Goal: Task Accomplishment & Management: Manage account settings

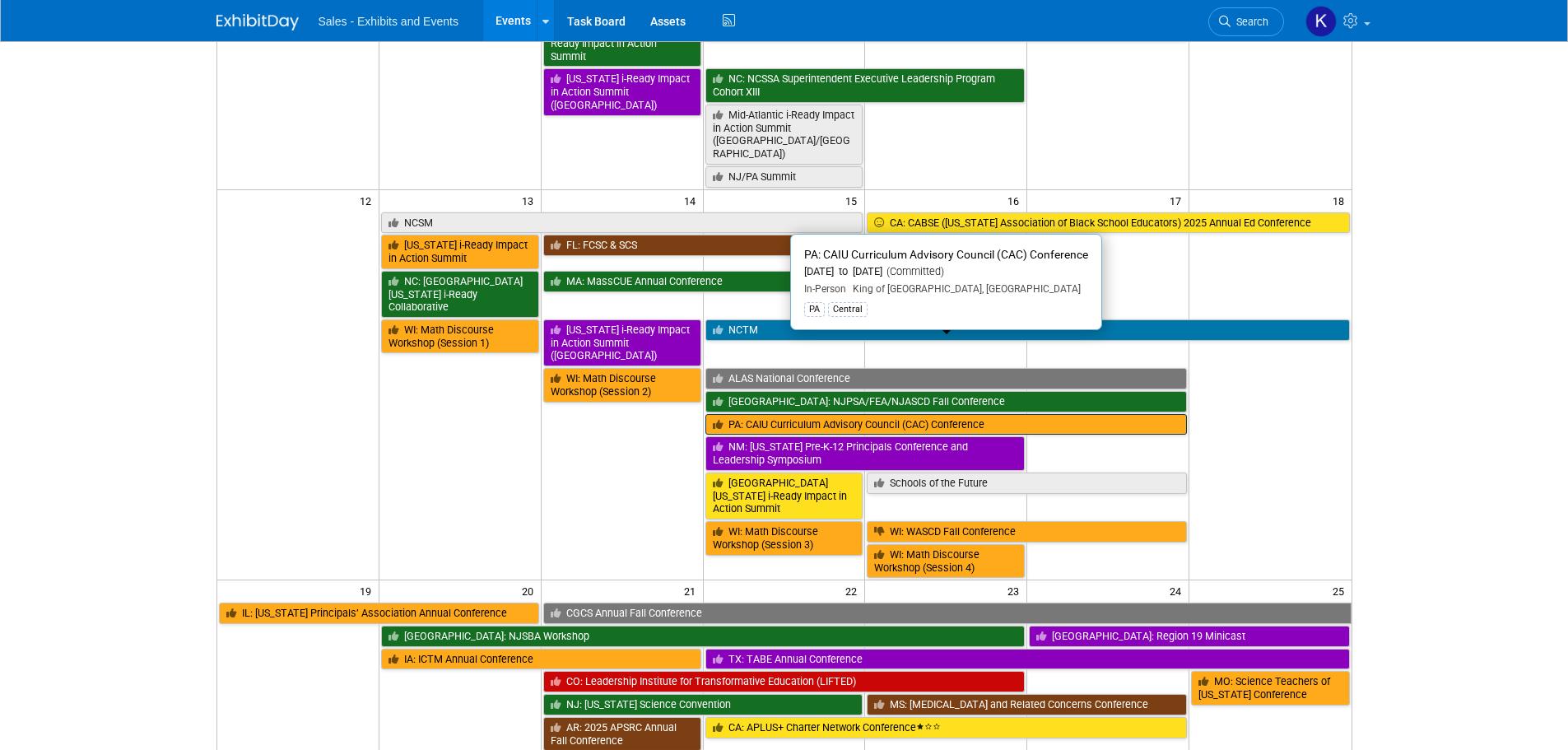
scroll to position [82, 0]
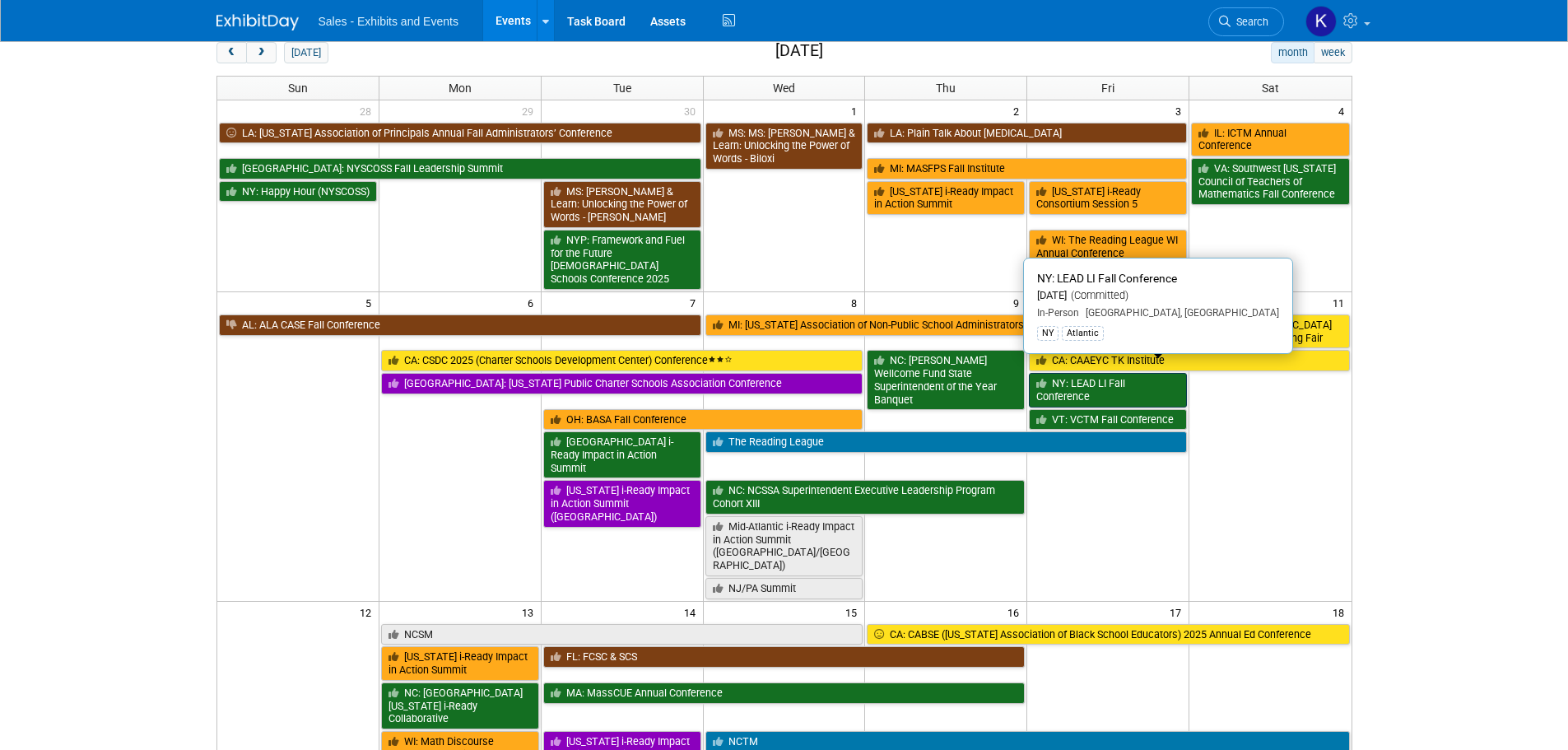
click at [1099, 375] on link "NY: LEAD LI Fall Conference" at bounding box center [1108, 389] width 158 height 34
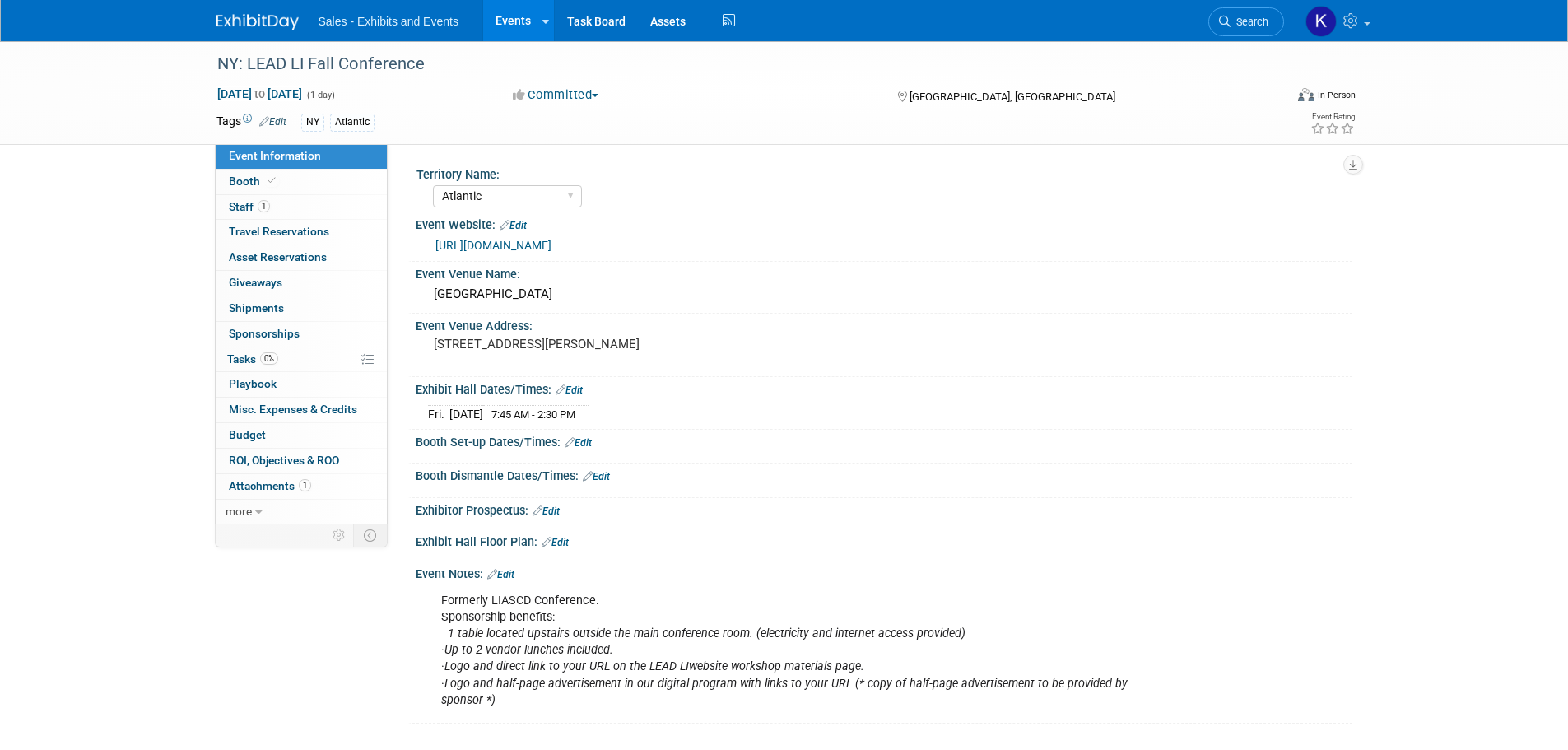
select select "Atlantic"
click at [251, 357] on span "Tasks 0%" at bounding box center [253, 359] width 51 height 13
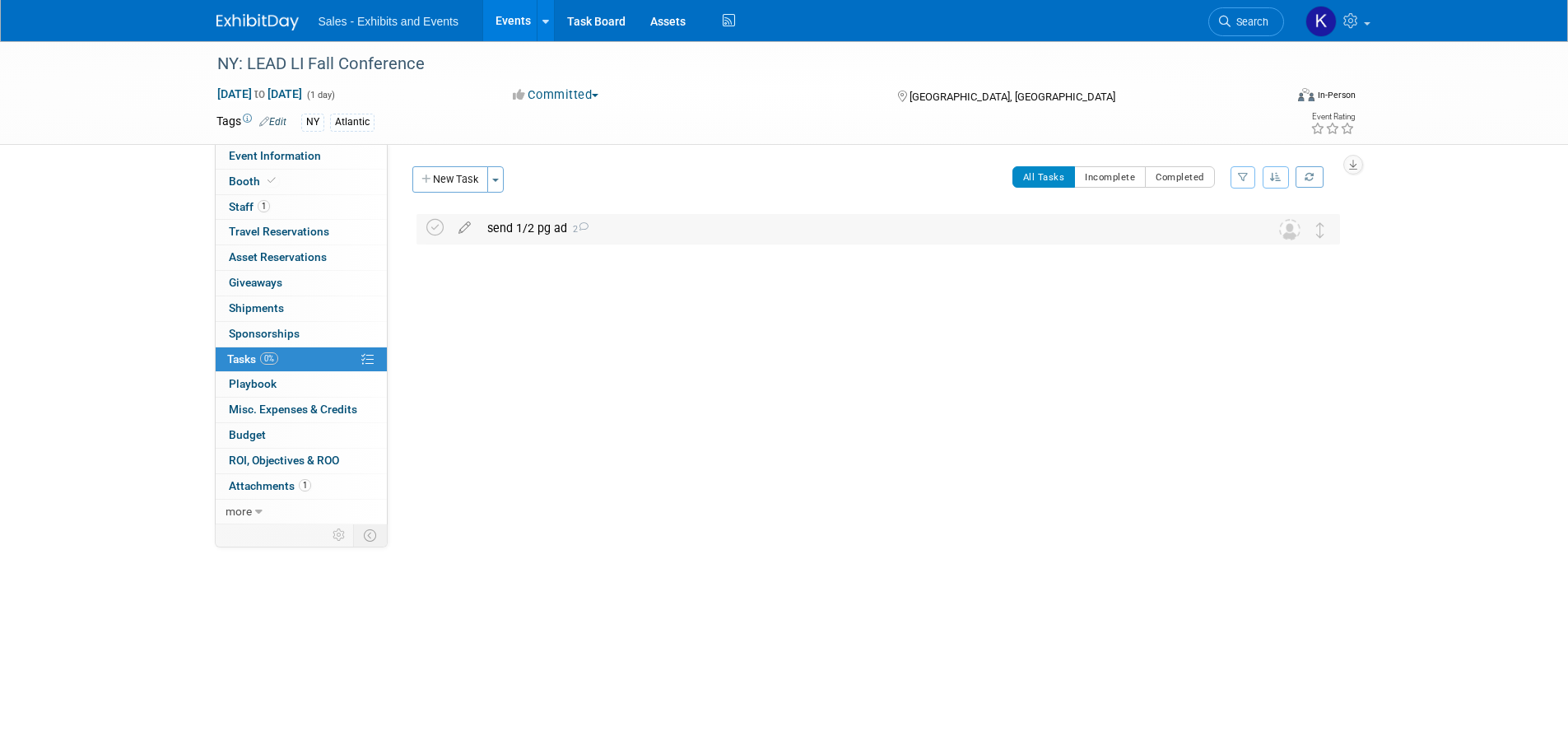
click at [566, 233] on div "send 1/2 pg ad 2" at bounding box center [862, 228] width 768 height 28
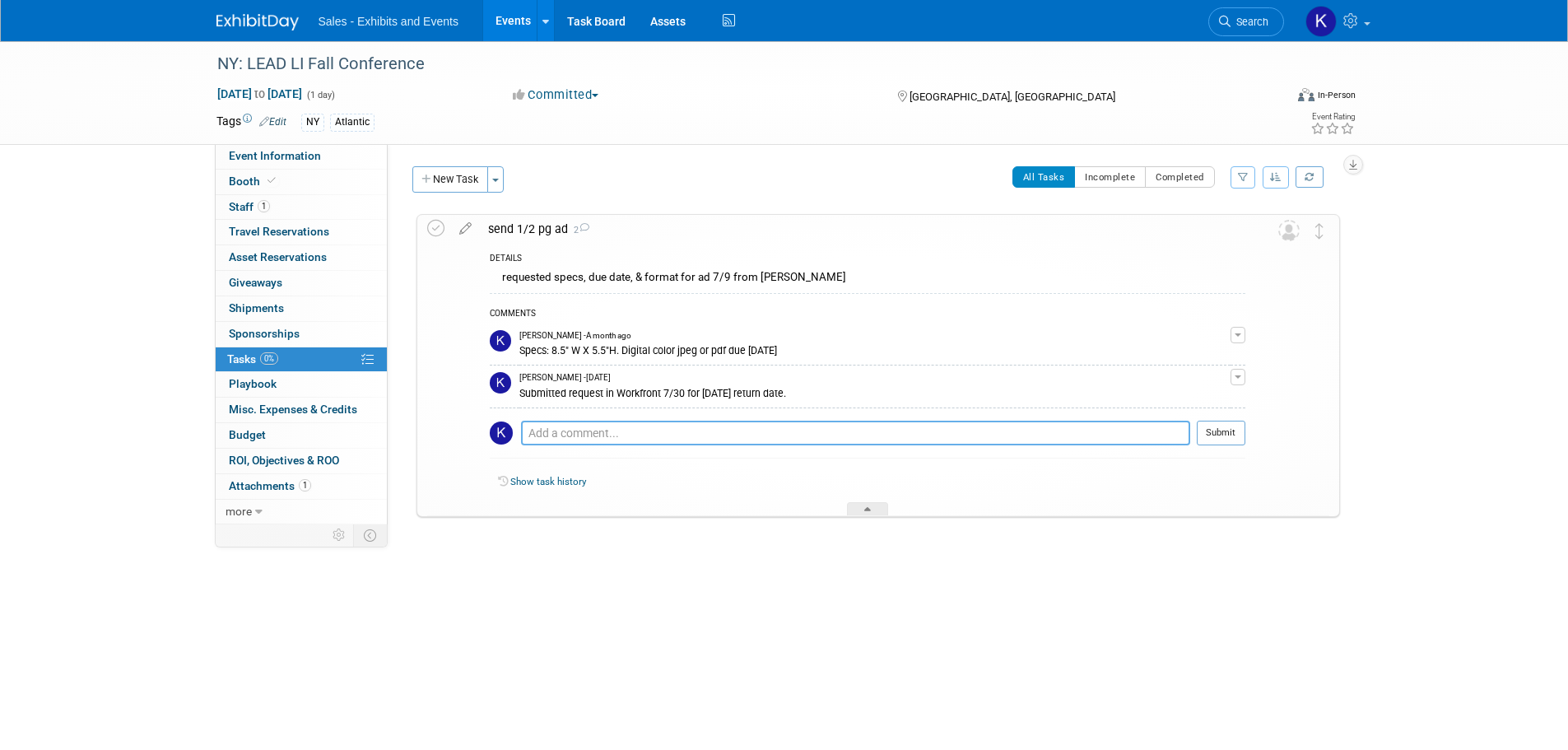
drag, startPoint x: 802, startPoint y: 429, endPoint x: 820, endPoint y: 429, distance: 18.0
click at [802, 429] on textarea at bounding box center [856, 433] width 669 height 25
type textarea "Received ad 8/21, sent to [PERSON_NAME]"
click at [1221, 437] on button "Submit" at bounding box center [1221, 433] width 49 height 25
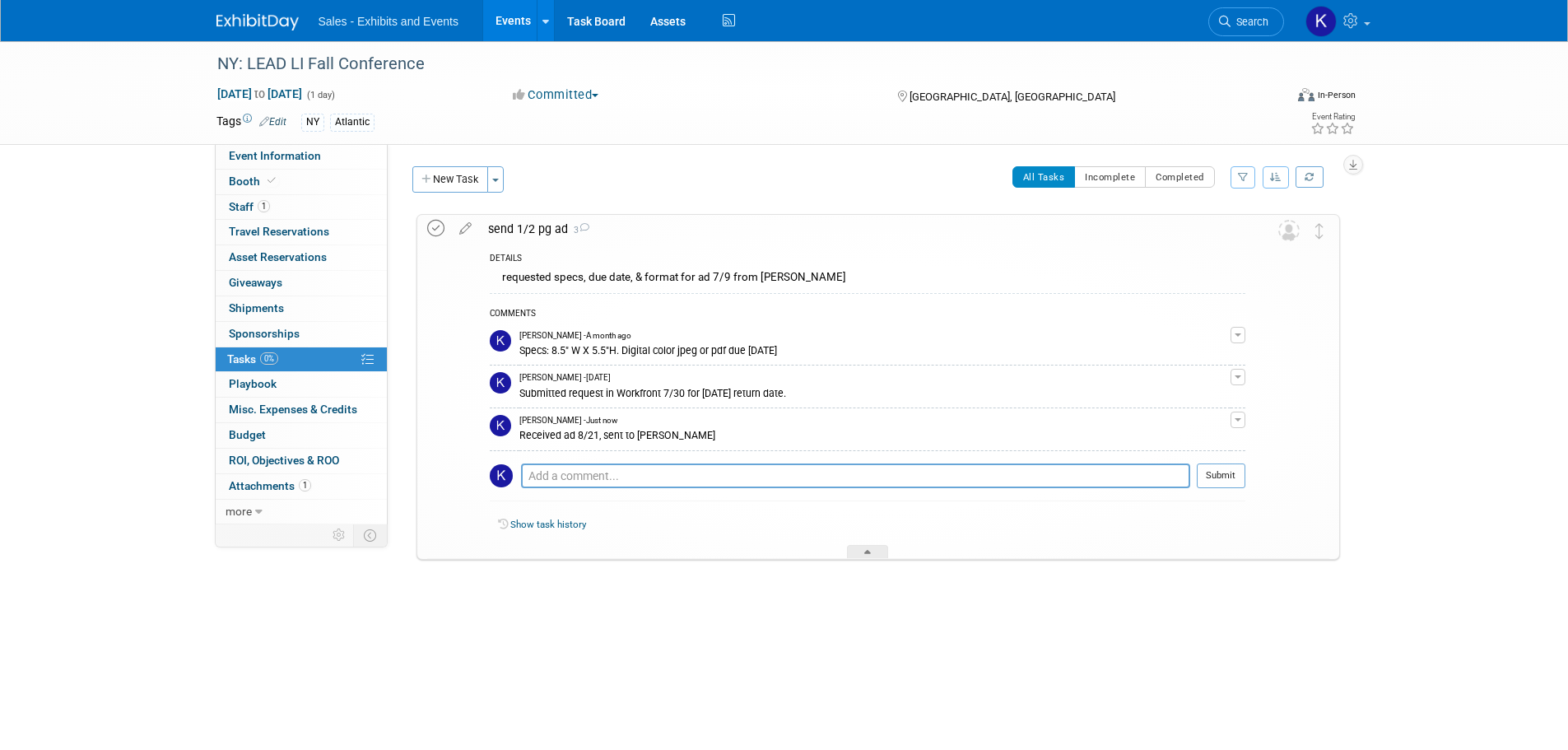
click at [438, 230] on icon at bounding box center [435, 228] width 17 height 17
click at [255, 24] on img at bounding box center [258, 22] width 82 height 16
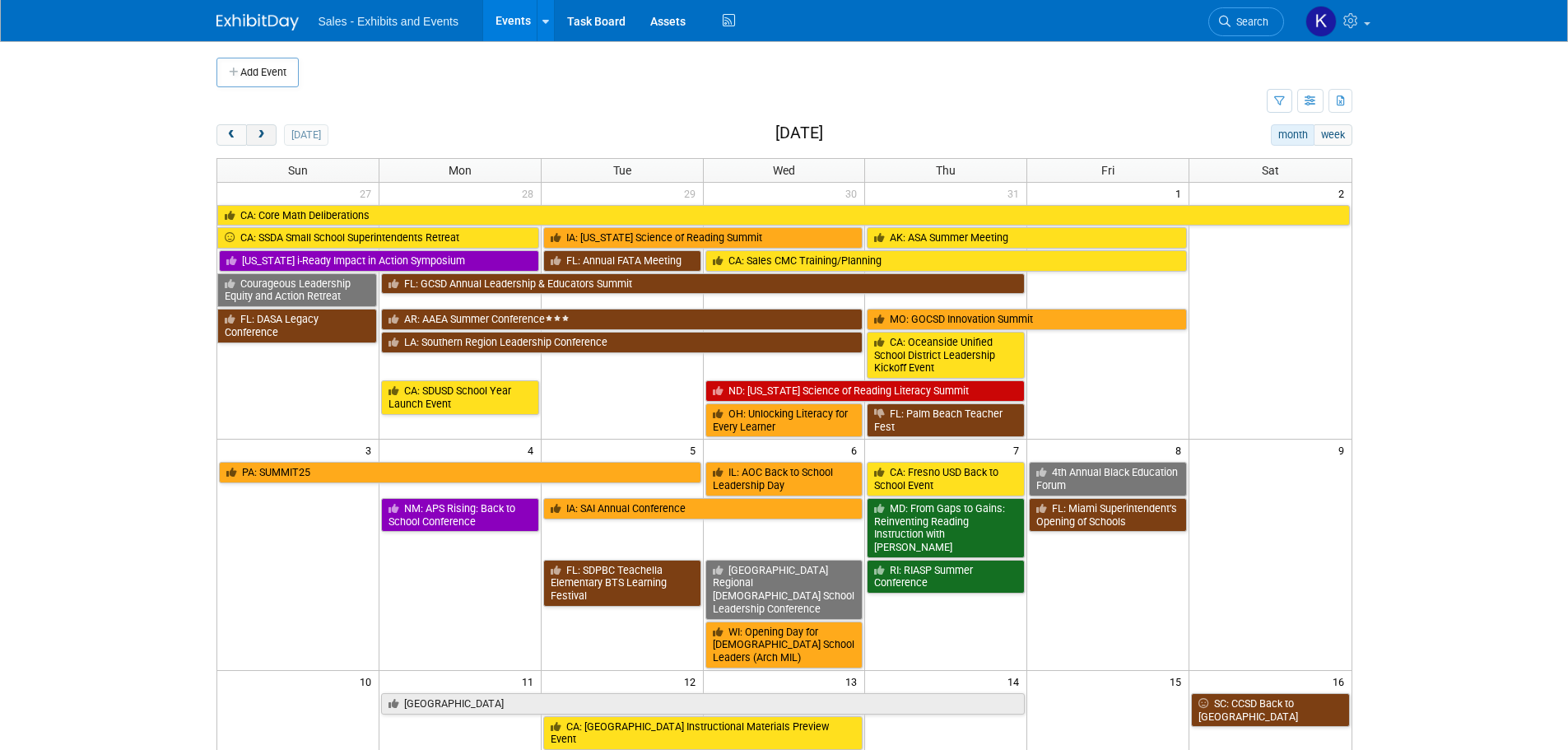
click at [258, 130] on span "next" at bounding box center [261, 135] width 12 height 11
